Goal: Information Seeking & Learning: Learn about a topic

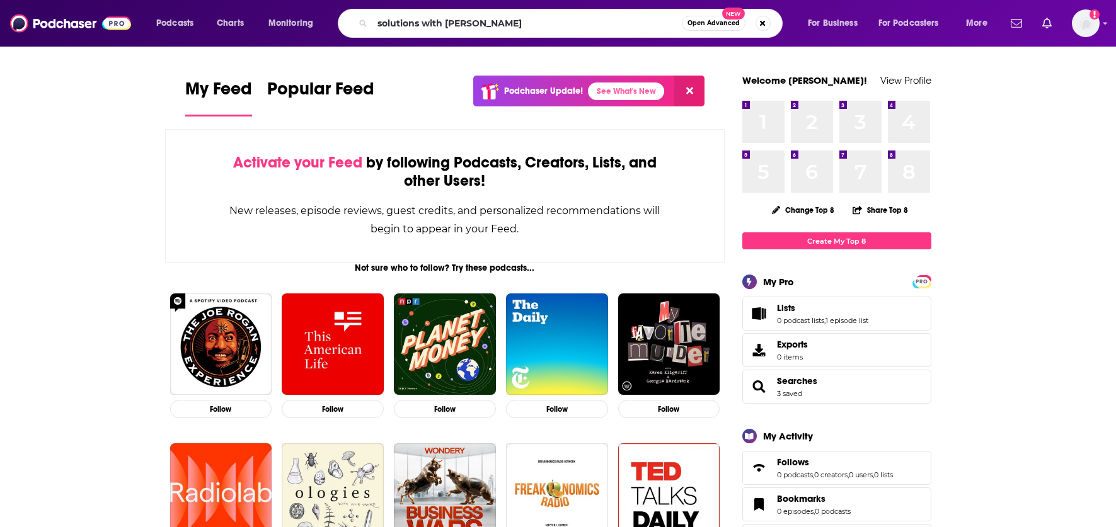
type input "solutions with henry blodget"
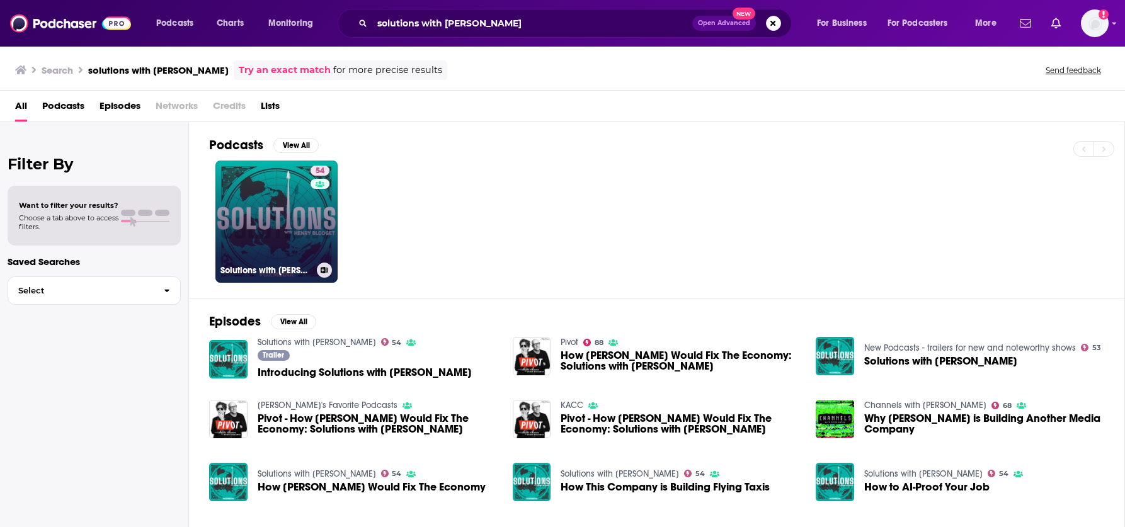
click at [250, 214] on link "54 Solutions with Henry Blodget" at bounding box center [276, 222] width 122 height 122
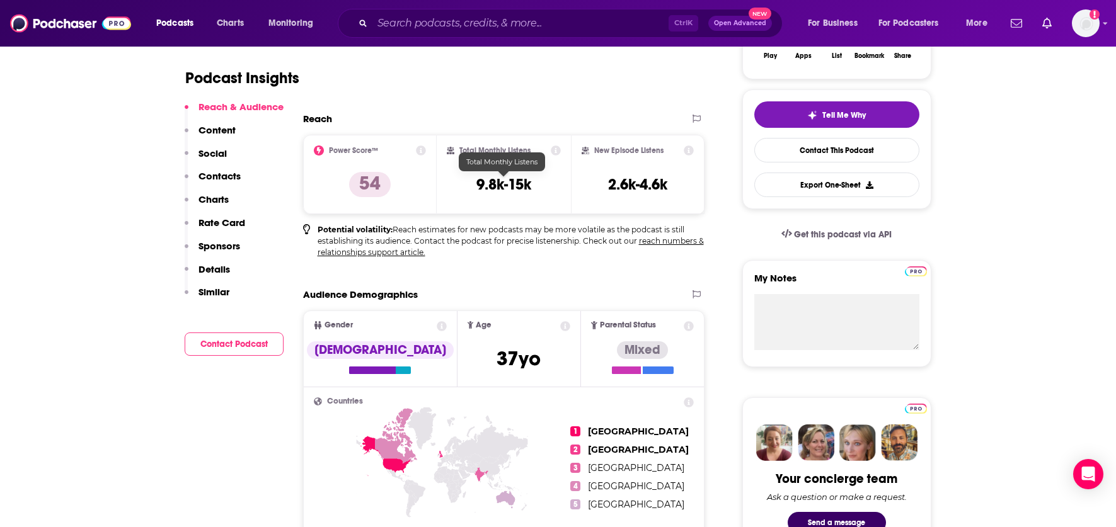
scroll to position [315, 0]
